Goal: Task Accomplishment & Management: Manage account settings

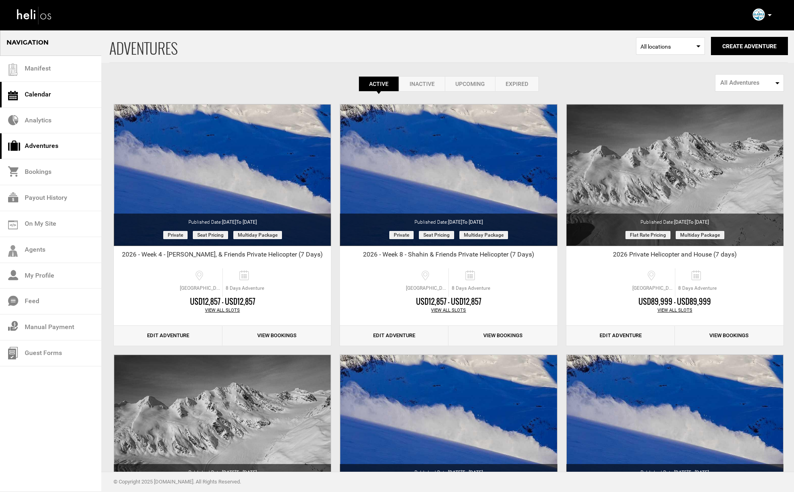
click at [74, 87] on link "Calendar" at bounding box center [50, 95] width 101 height 26
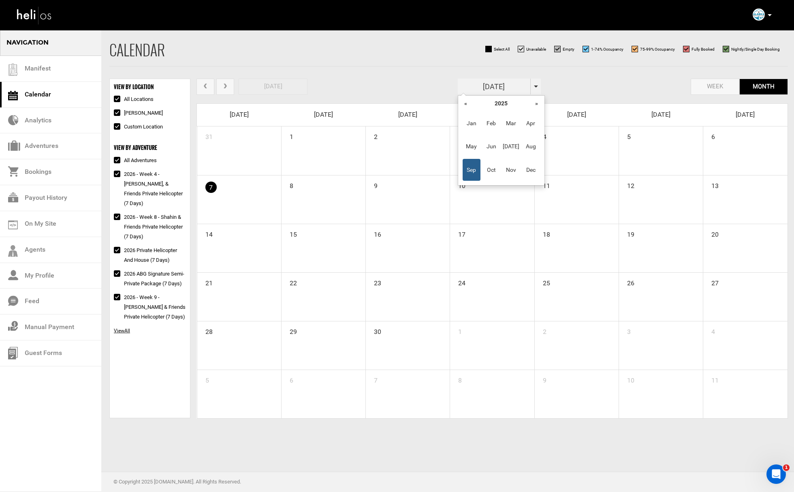
click at [529, 85] on input "[DATE]" at bounding box center [494, 87] width 73 height 16
click at [535, 104] on th "»" at bounding box center [537, 103] width 12 height 12
click at [495, 122] on span "Feb" at bounding box center [491, 123] width 18 height 22
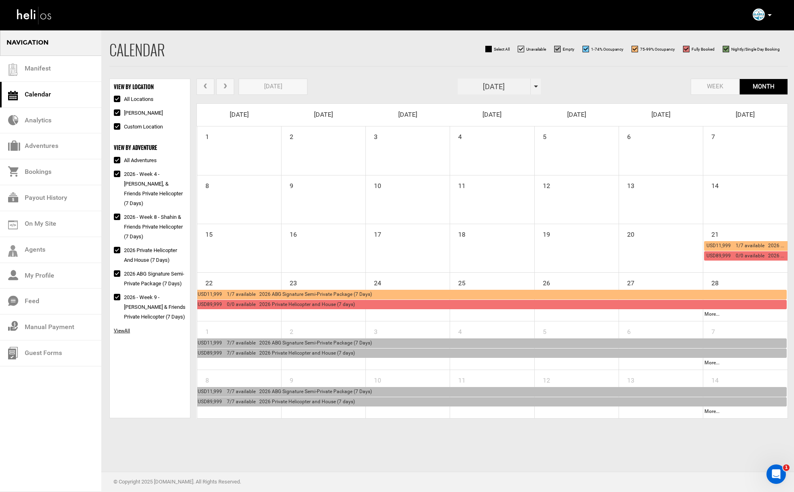
click at [283, 292] on span "USD11,999 1/7 available 2026 ABG Signature Semi-Private Package (7 Days)" at bounding box center [285, 294] width 174 height 6
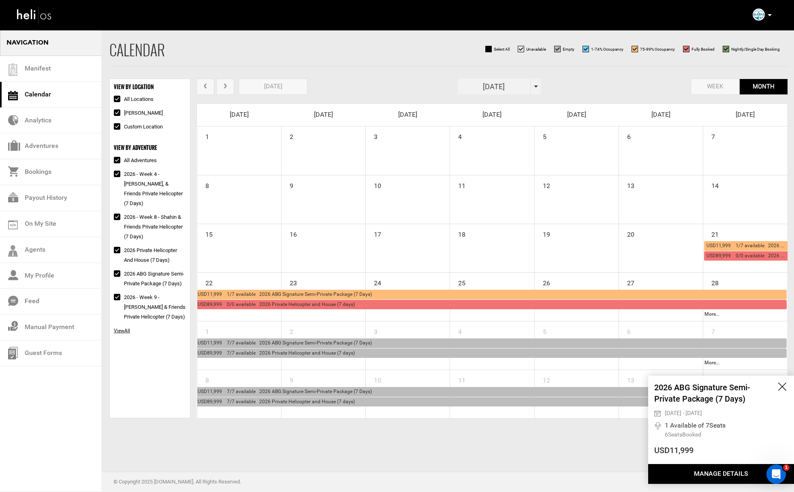
click at [695, 471] on button "Manage Details" at bounding box center [721, 474] width 146 height 20
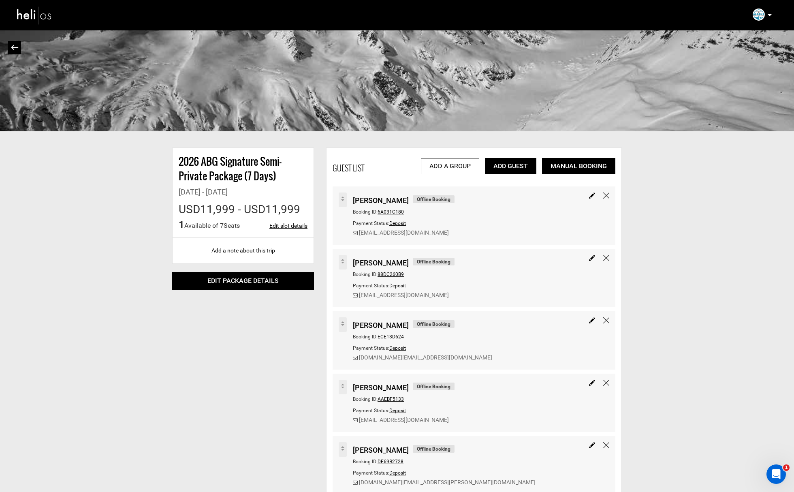
click at [277, 226] on link "Edit slot details" at bounding box center [288, 226] width 38 height 8
type input "[DATE]"
type input "10"
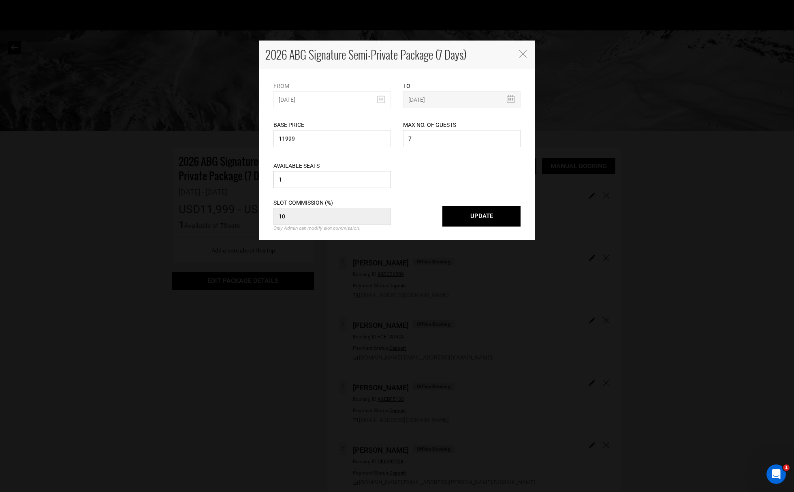
click at [333, 178] on input "1" at bounding box center [331, 179] width 117 height 17
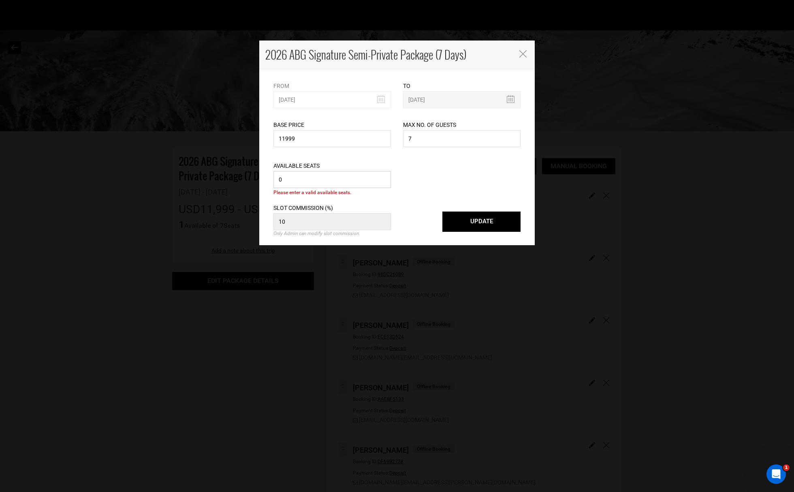
type input "0"
click at [472, 223] on button "UPDATE" at bounding box center [481, 221] width 78 height 20
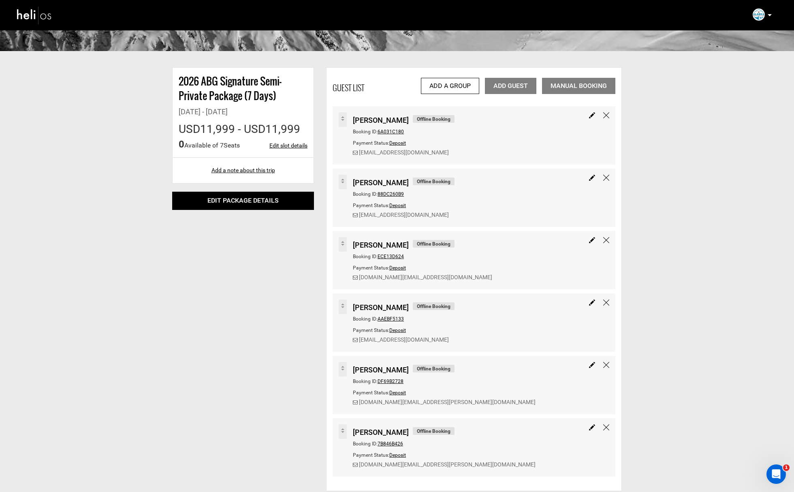
scroll to position [79, 0]
